Goal: Register for event/course

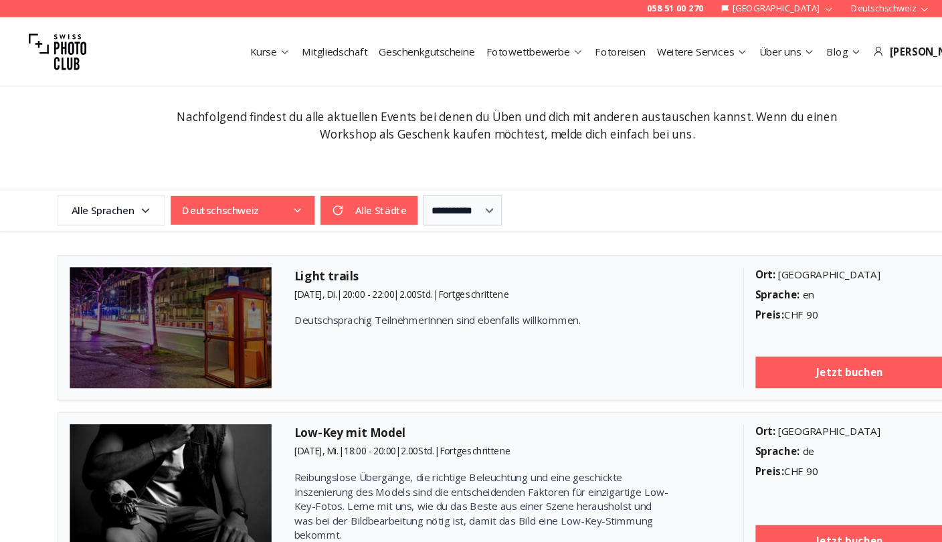
scroll to position [248, 0]
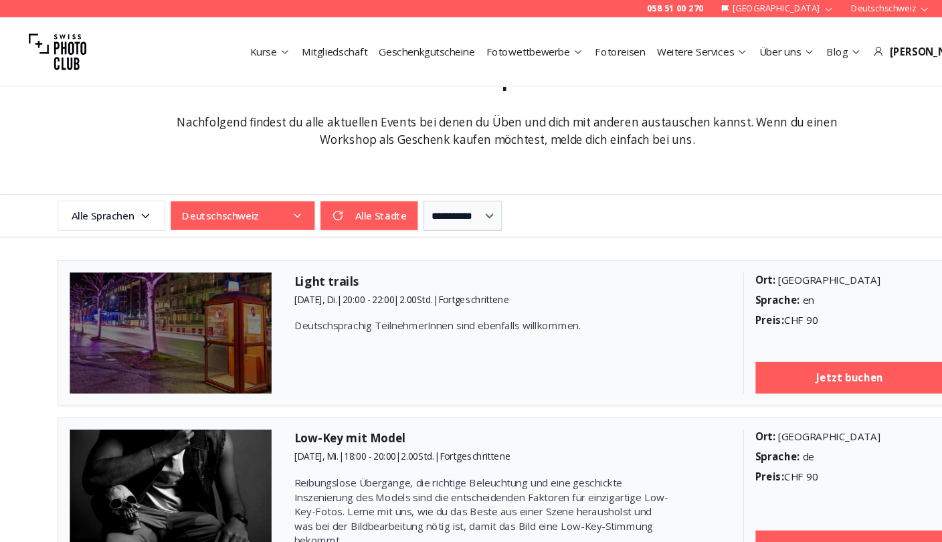
click at [331, 213] on div "**********" at bounding box center [471, 200] width 856 height 28
click at [283, 193] on button "Deutschschweiz" at bounding box center [226, 200] width 134 height 27
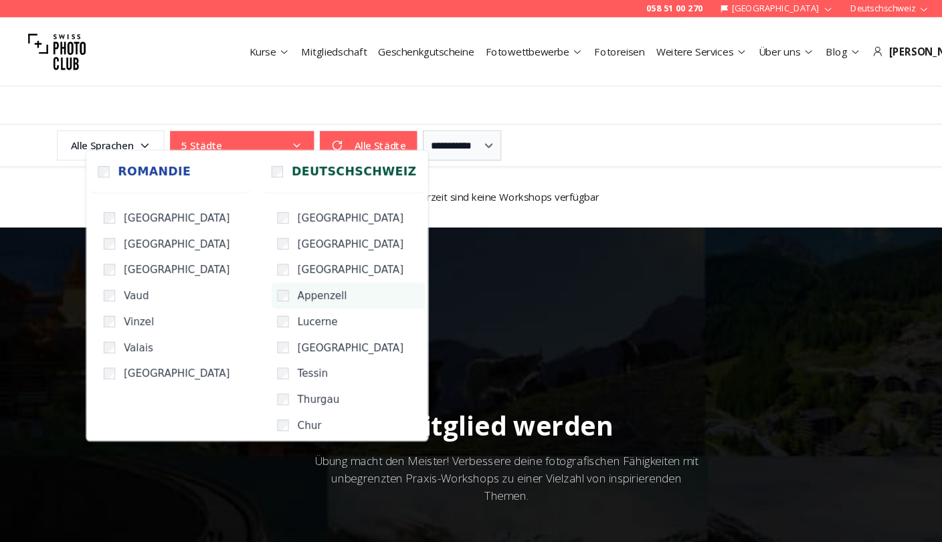
scroll to position [291, 0]
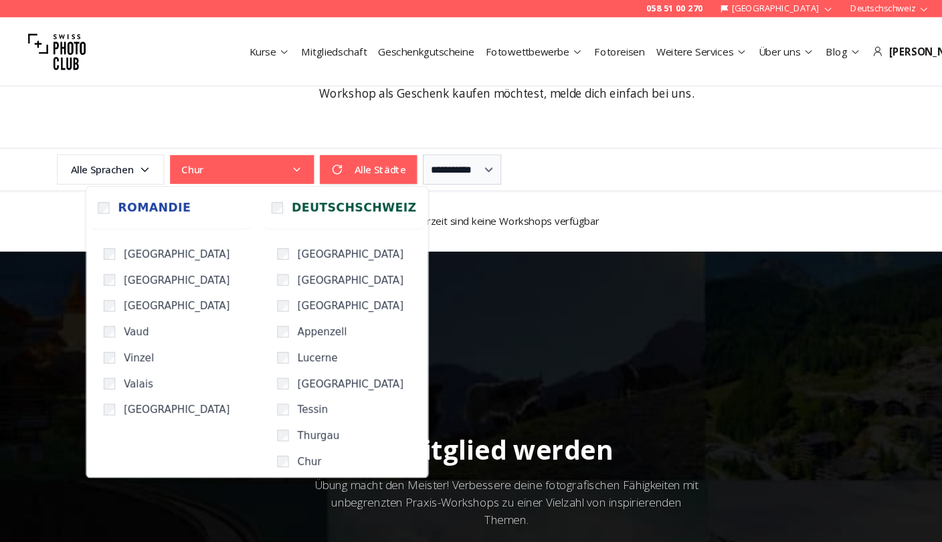
click at [415, 204] on span "Derzeit sind keine Workshops verfügbar" at bounding box center [471, 205] width 835 height 13
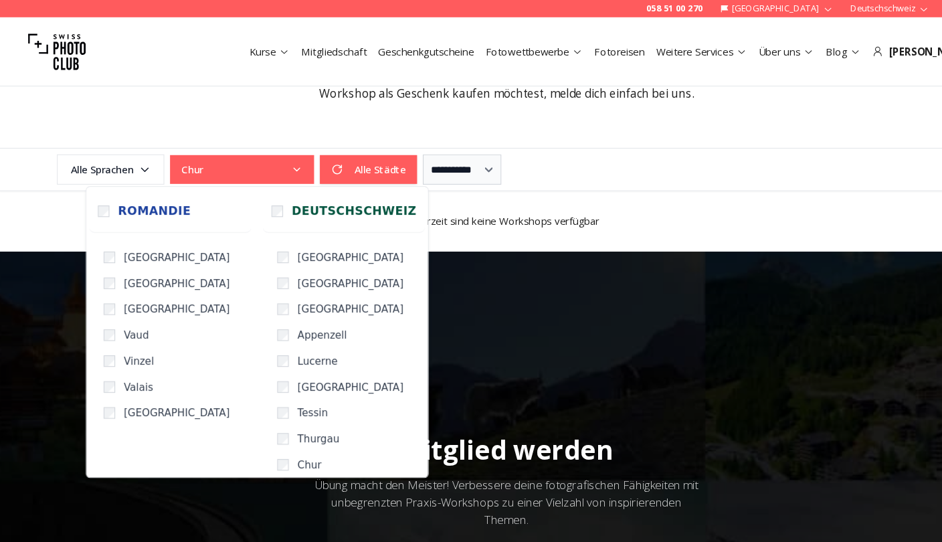
click at [218, 158] on button "Chur" at bounding box center [226, 157] width 134 height 27
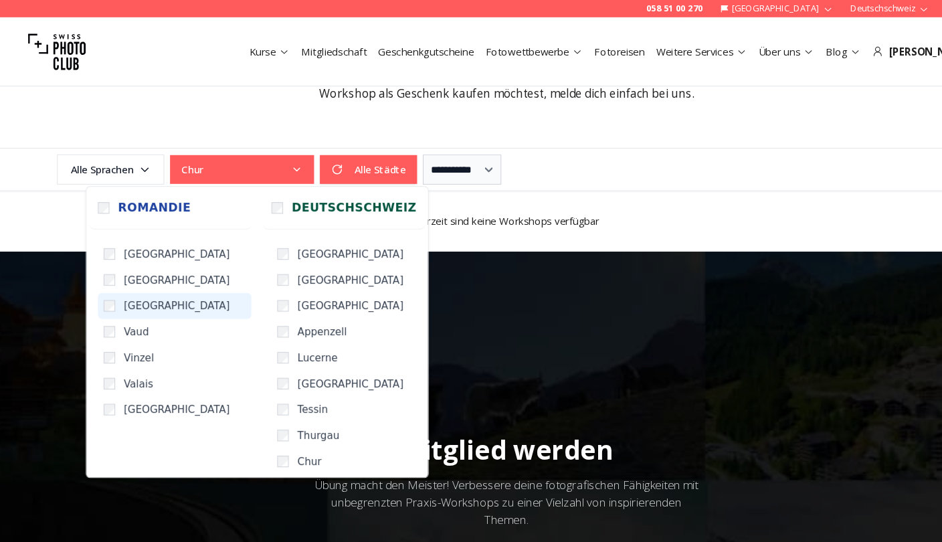
scroll to position [3, 0]
click at [415, 218] on div "Derzeit sind keine Workshops verfügbar" at bounding box center [471, 205] width 856 height 56
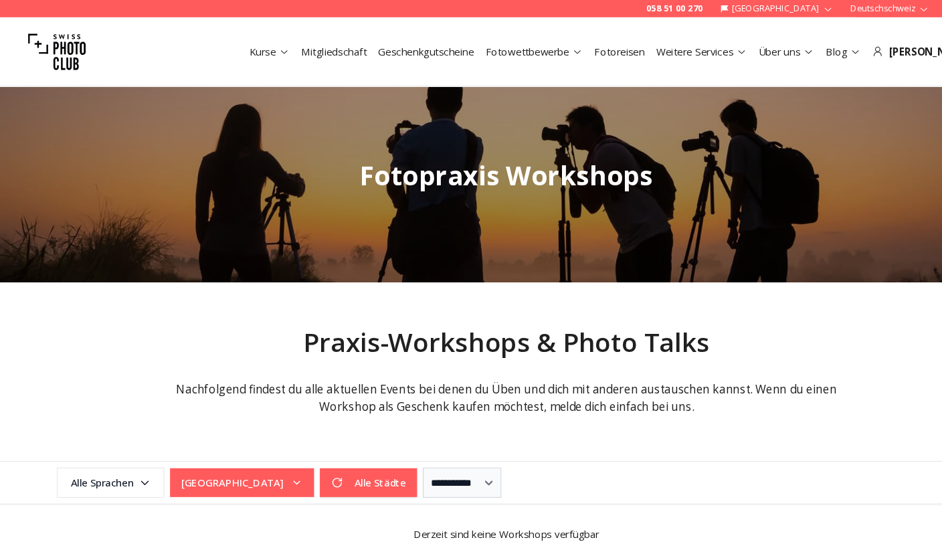
scroll to position [0, 0]
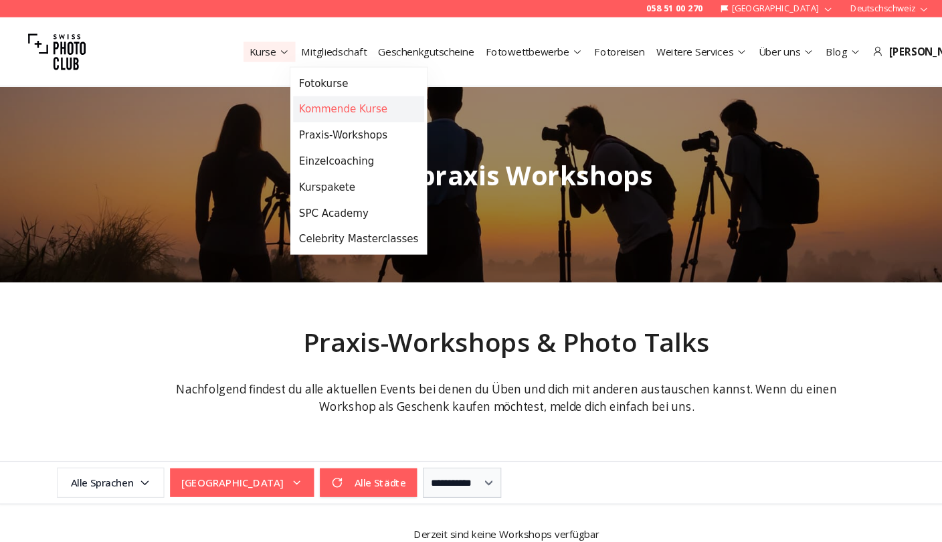
click at [323, 100] on link "Kommende Kurse" at bounding box center [334, 102] width 122 height 24
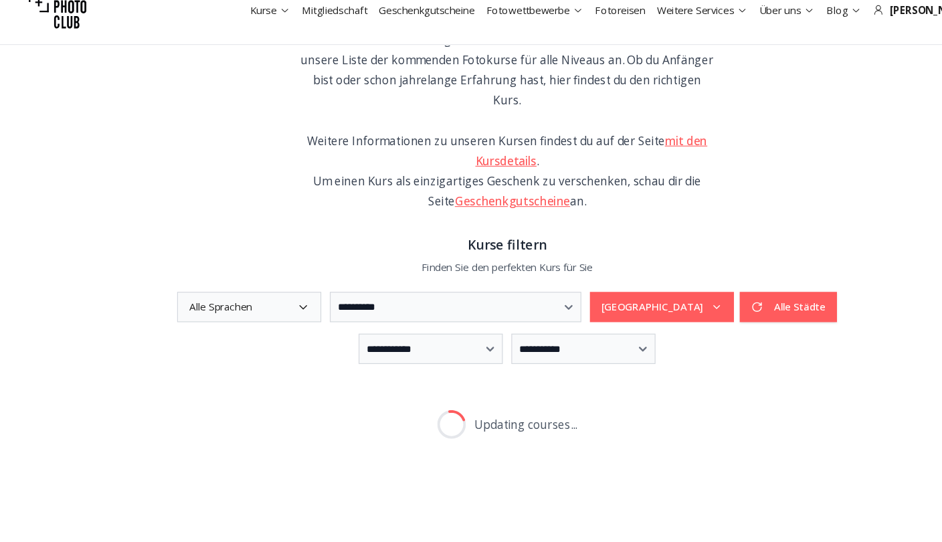
scroll to position [262, 0]
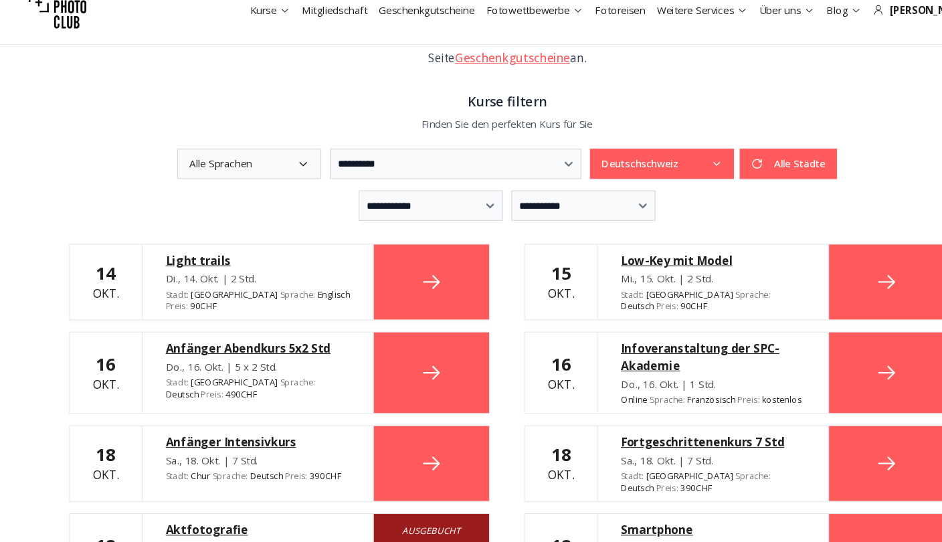
click at [631, 177] on button "Deutschschweiz" at bounding box center [615, 191] width 134 height 28
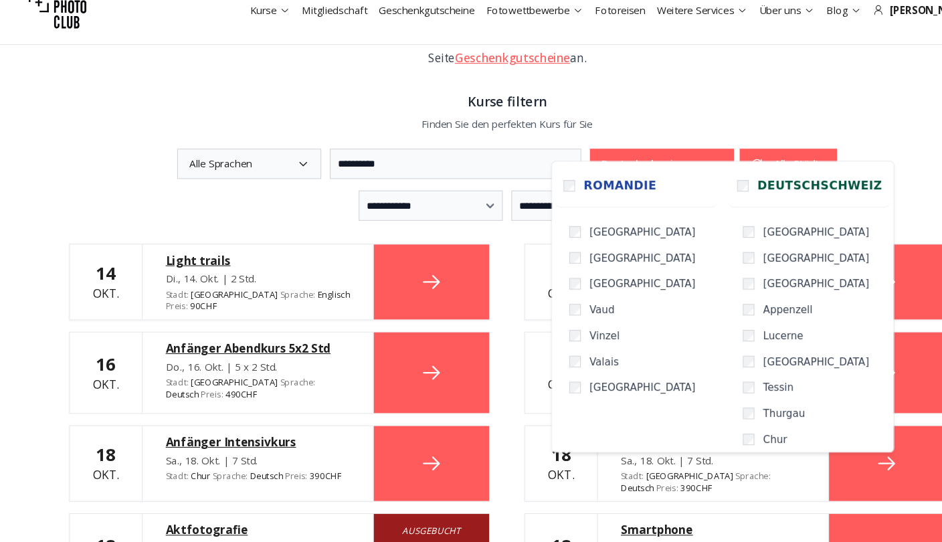
click at [669, 177] on button "Deutschschweiz" at bounding box center [615, 191] width 134 height 28
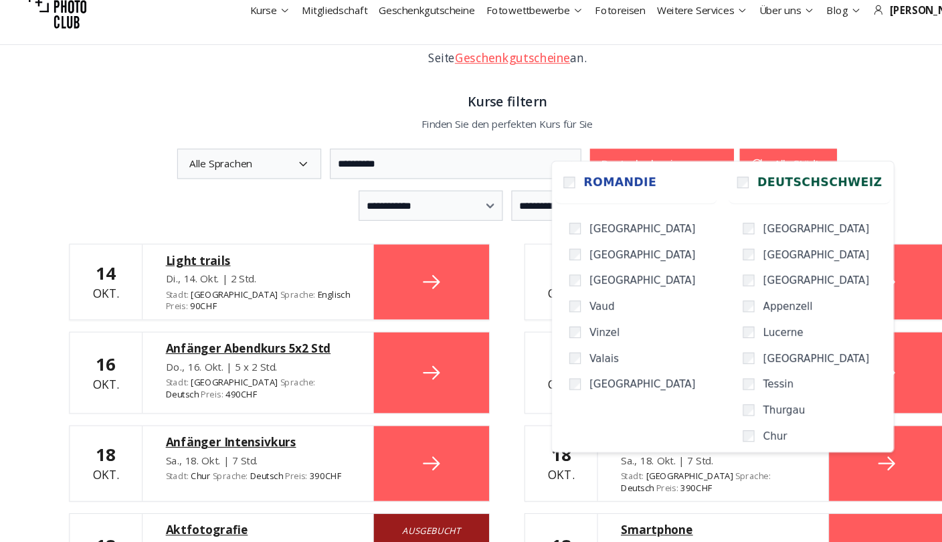
scroll to position [3, 0]
click at [687, 188] on label "Deutschschweiz" at bounding box center [752, 208] width 150 height 40
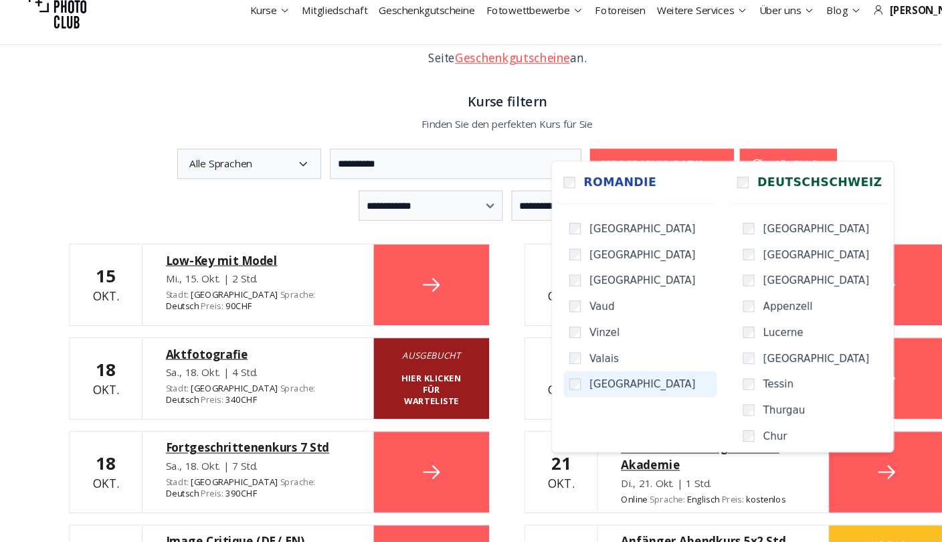
click at [540, 383] on label "[GEOGRAPHIC_DATA]" at bounding box center [595, 395] width 142 height 24
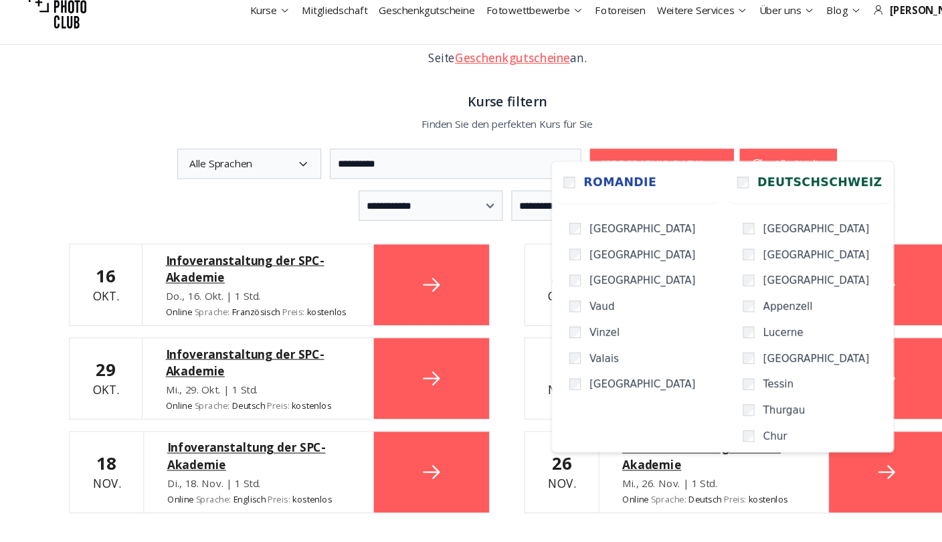
click at [682, 147] on p "Finden Sie den perfekten Kurs für Sie" at bounding box center [470, 153] width 813 height 13
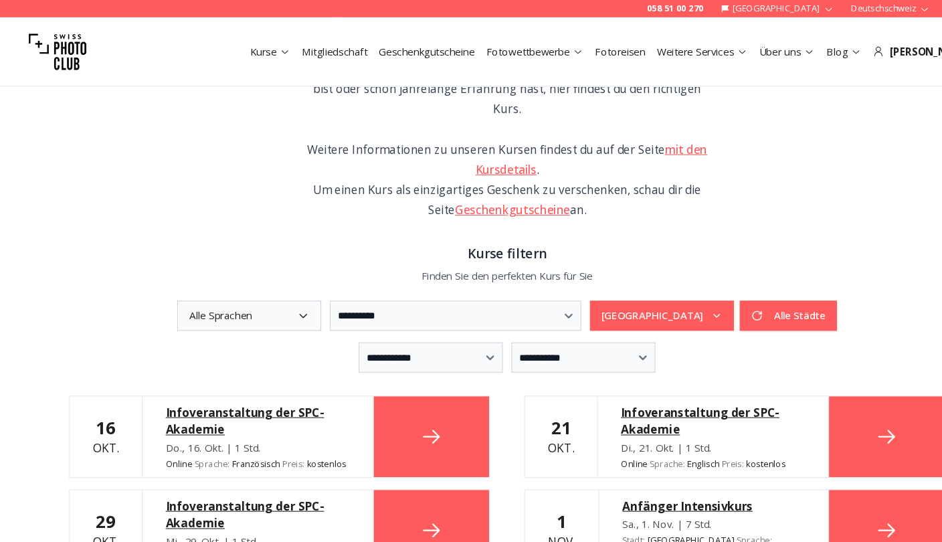
scroll to position [139, 0]
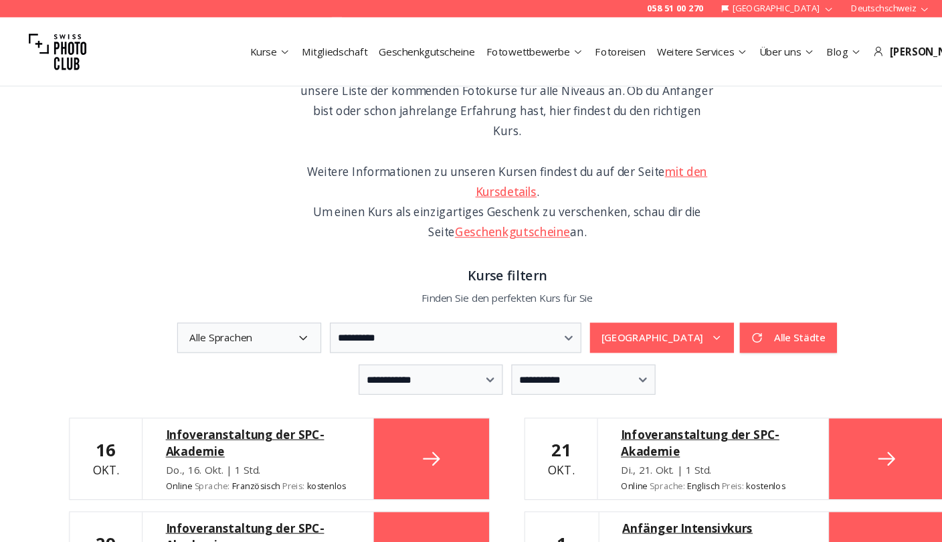
click at [341, 47] on link "Mitgliedschaft" at bounding box center [310, 47] width 61 height 13
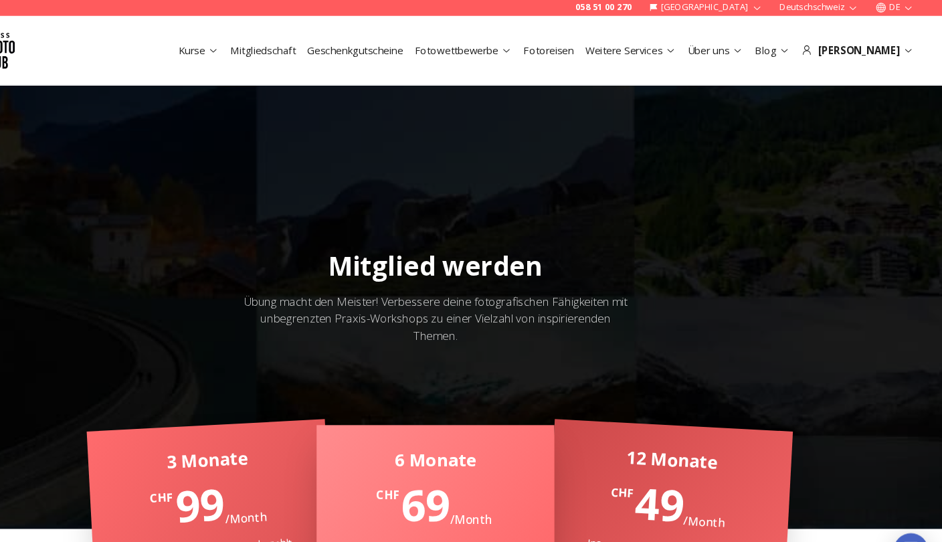
click at [454, 46] on link "Fotowettbewerbe" at bounding box center [496, 47] width 90 height 13
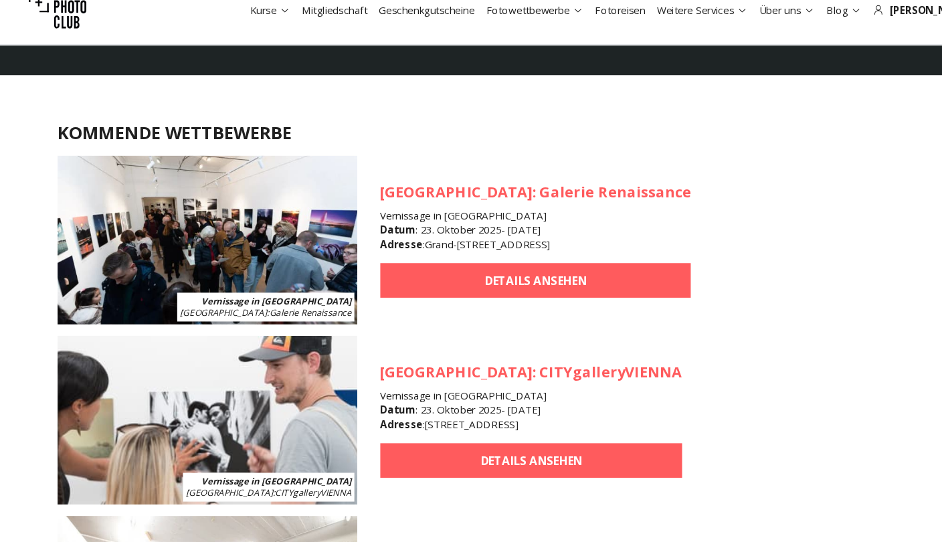
scroll to position [1194, 0]
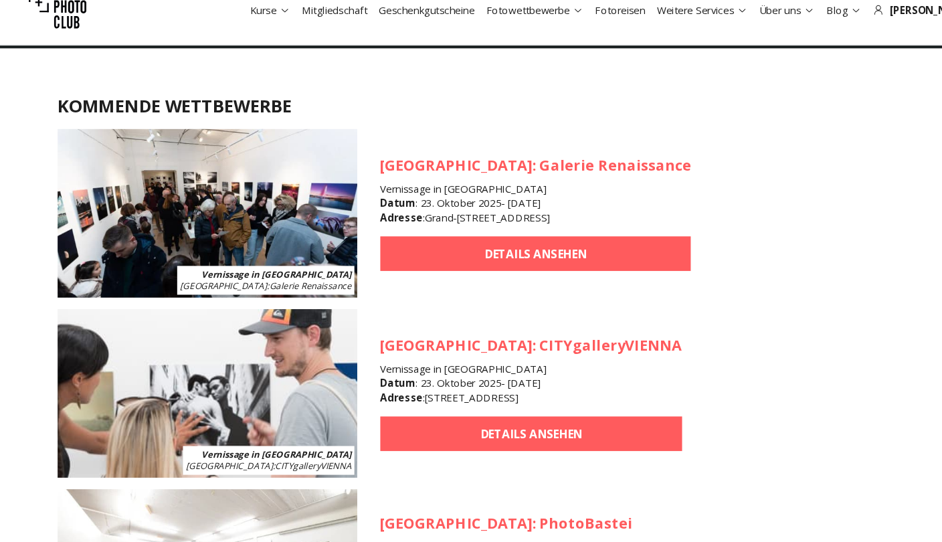
click at [762, 175] on article "Vernissage in [GEOGRAPHIC_DATA] [GEOGRAPHIC_DATA] : Galerie Renaissance [GEOGRA…" at bounding box center [471, 237] width 835 height 157
